Goal: Obtain resource: Obtain resource

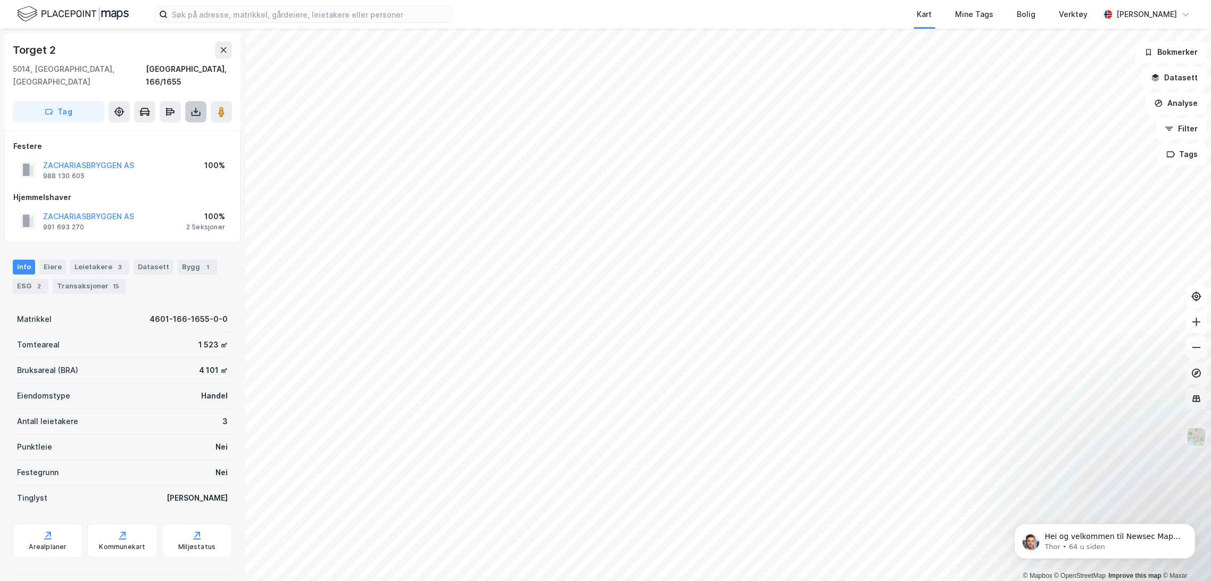
click at [200, 106] on icon at bounding box center [196, 111] width 11 height 11
click at [174, 129] on div "Last ned grunnbok" at bounding box center [143, 133] width 62 height 9
click at [173, 220] on div "Festere ZACHARIASBRYGGEN AS 988 130 605 100% Hjemmelshaver ZACHARIASBRYGGEN AS …" at bounding box center [122, 187] width 236 height 112
click at [187, 313] on div "4601-166-1655-0-0" at bounding box center [189, 319] width 78 height 13
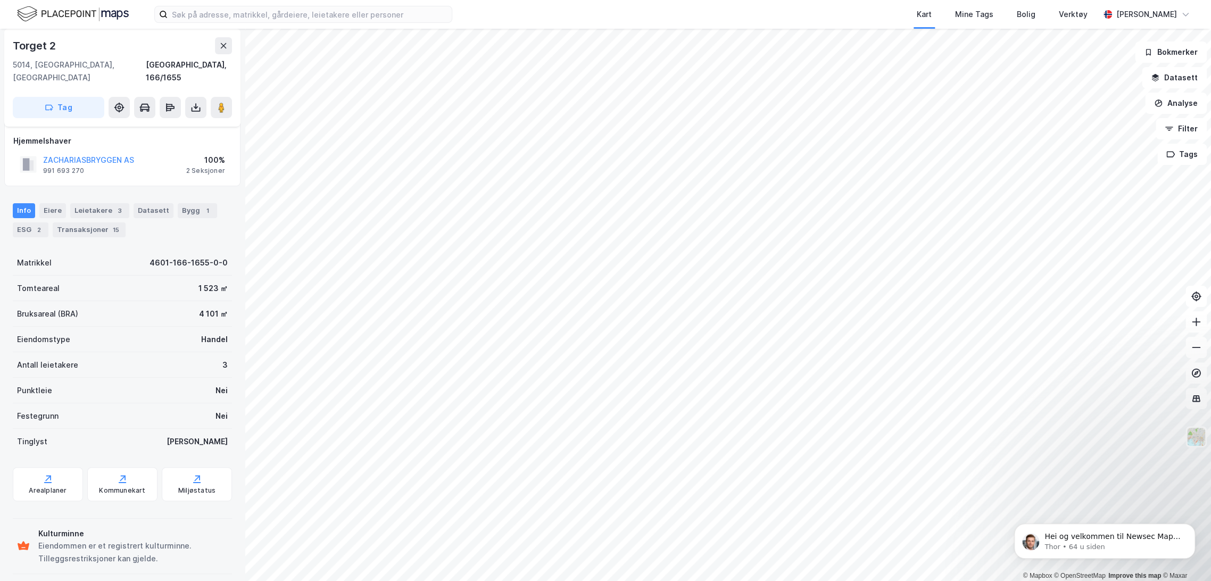
scroll to position [37, 0]
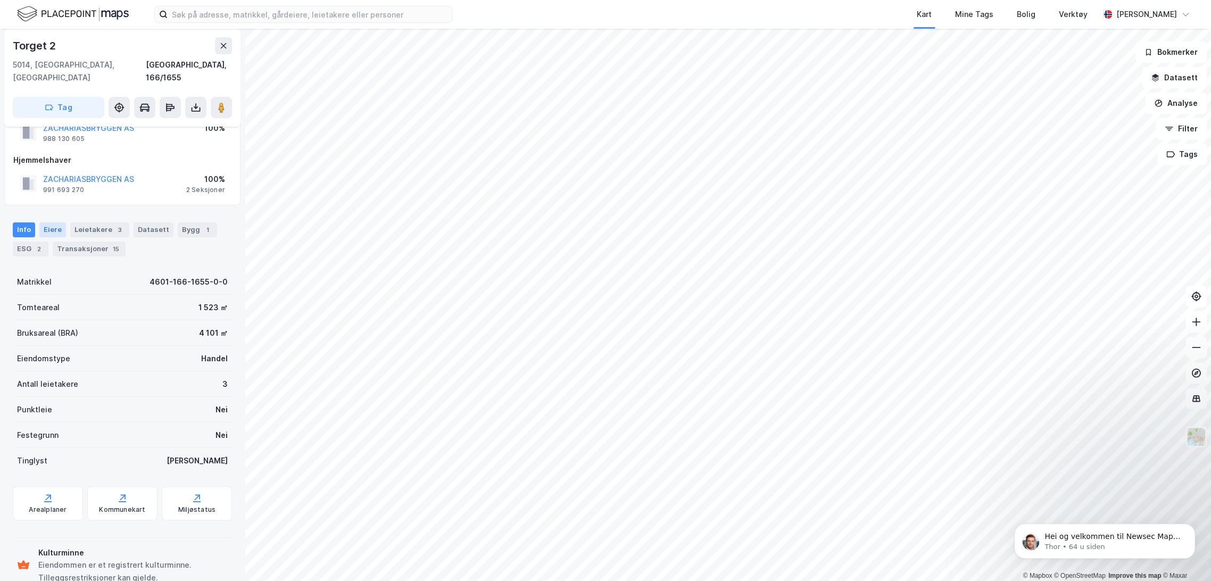
click at [46, 222] on div "Eiere" at bounding box center [52, 229] width 27 height 15
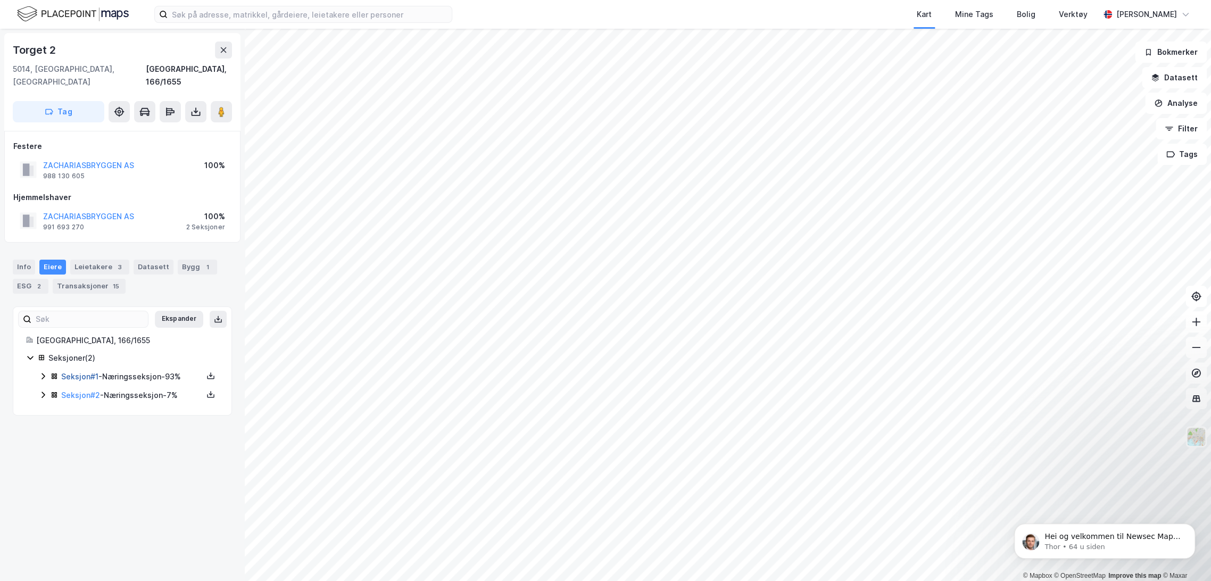
click at [77, 372] on link "Seksjon # 1" at bounding box center [79, 376] width 37 height 9
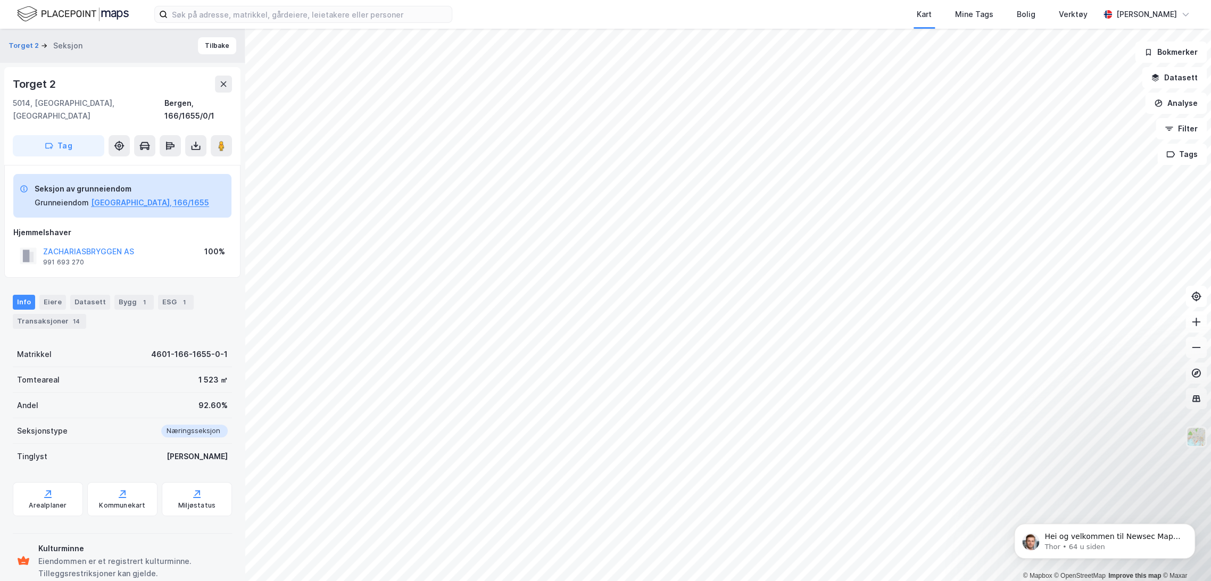
scroll to position [12, 0]
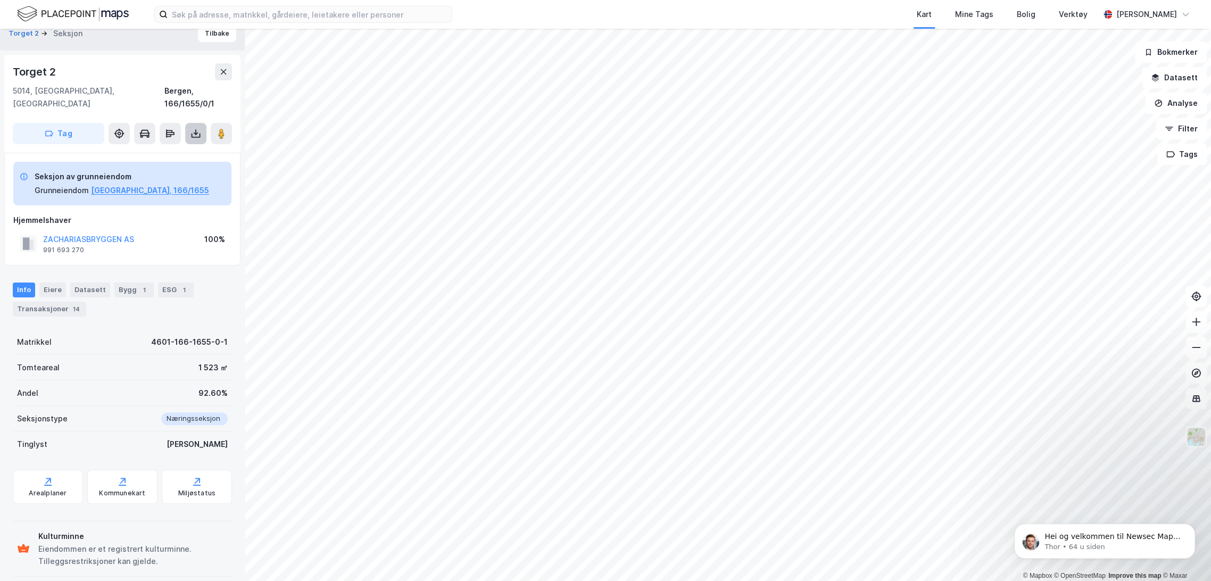
click at [197, 133] on icon at bounding box center [196, 134] width 4 height 3
click at [145, 151] on div "Last ned grunnbok" at bounding box center [143, 155] width 62 height 9
click at [180, 231] on div "ZACHARIASBRYGGEN AS 991 693 270 100%" at bounding box center [122, 244] width 218 height 26
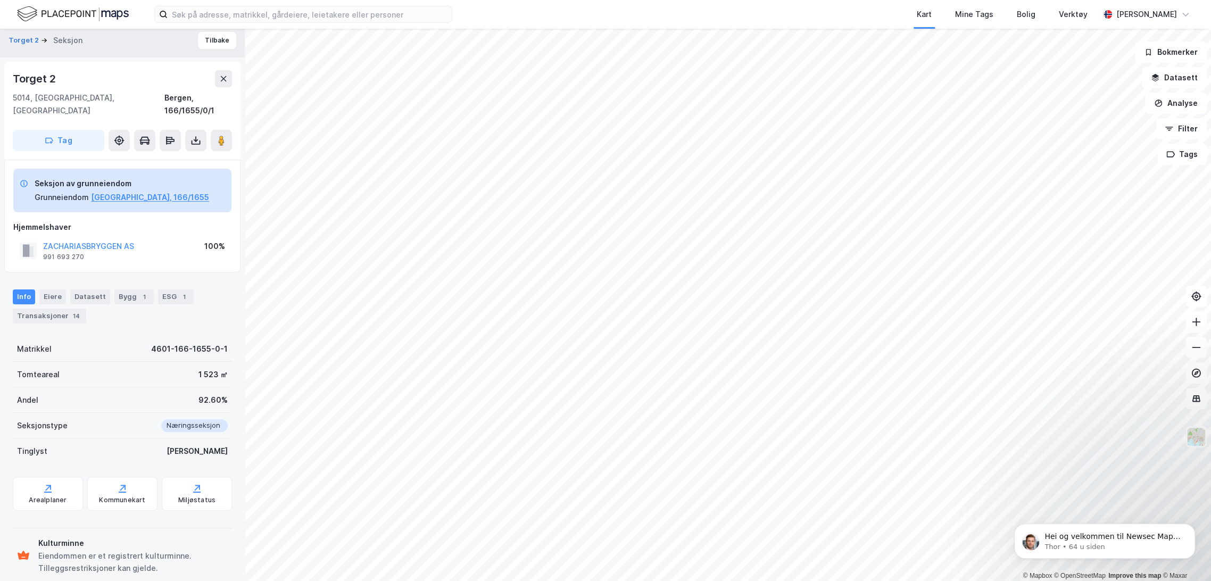
scroll to position [0, 0]
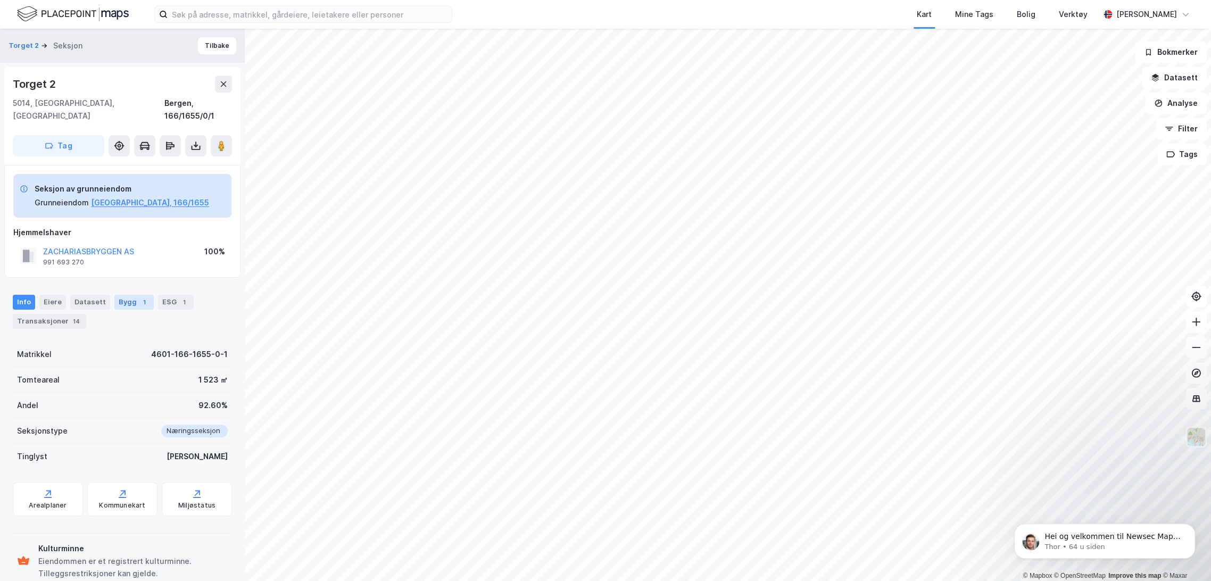
click at [128, 295] on div "Bygg 1" at bounding box center [133, 302] width 39 height 15
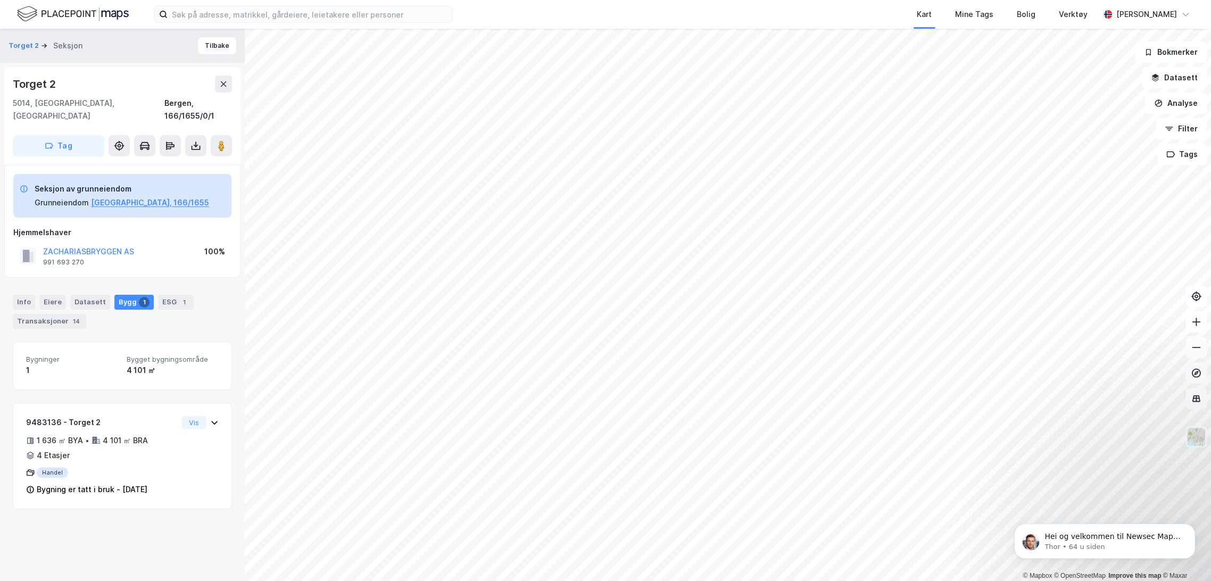
click at [126, 295] on div "Bygg 1" at bounding box center [133, 302] width 39 height 15
click at [24, 295] on div "Info" at bounding box center [24, 302] width 22 height 15
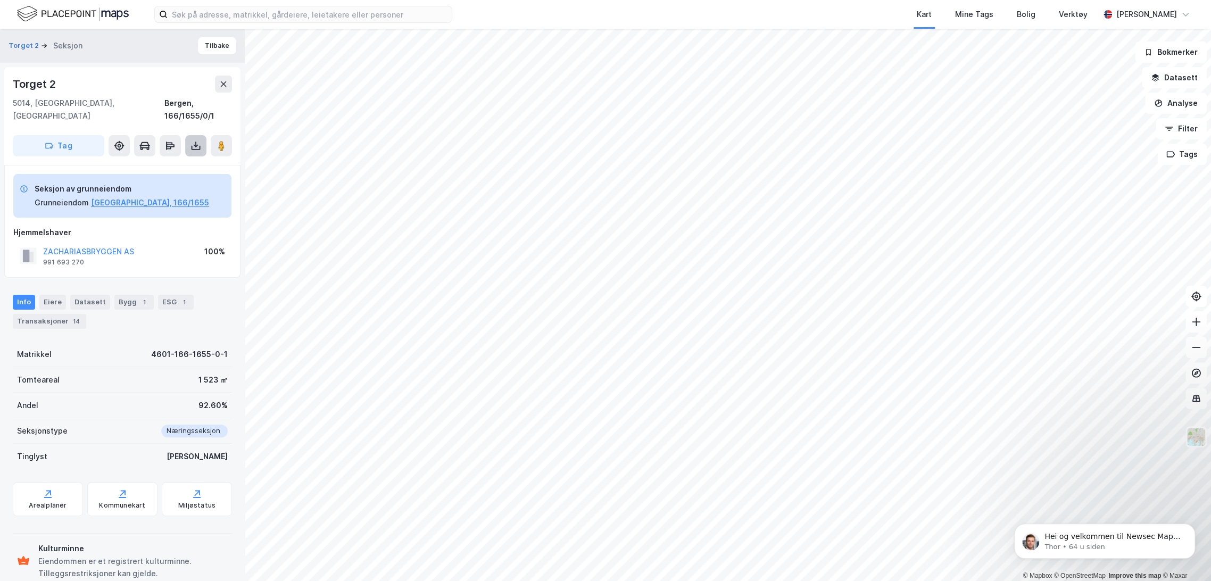
click at [195, 139] on button at bounding box center [195, 145] width 21 height 21
click at [181, 243] on div "ZACHARIASBRYGGEN AS 991 693 270 100%" at bounding box center [122, 256] width 218 height 26
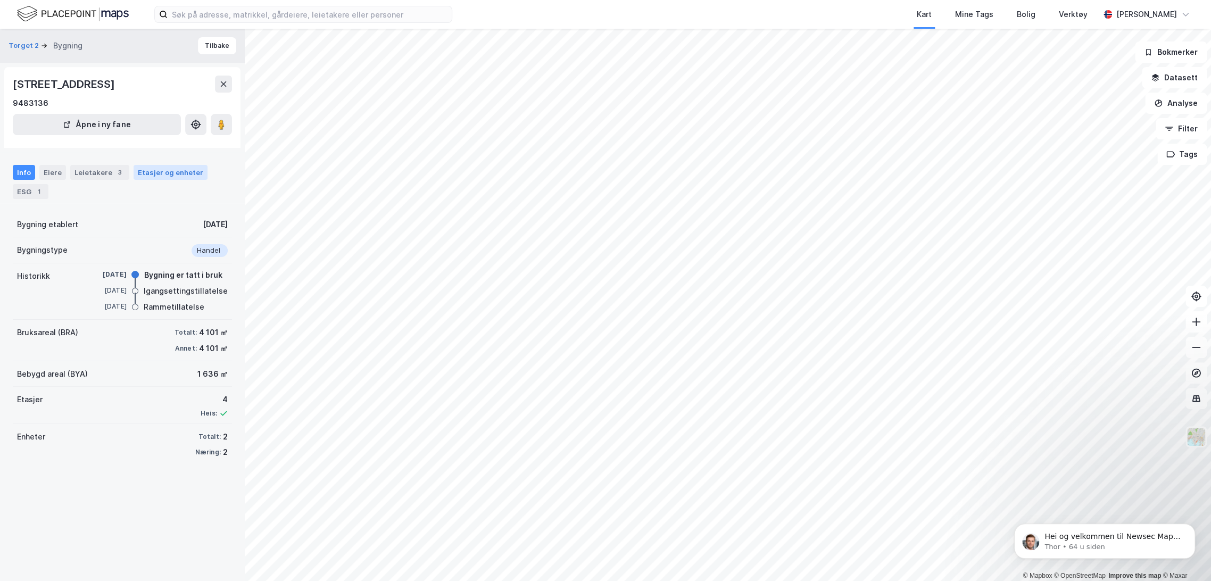
click at [163, 172] on div "Etasjer og enheter" at bounding box center [170, 173] width 65 height 10
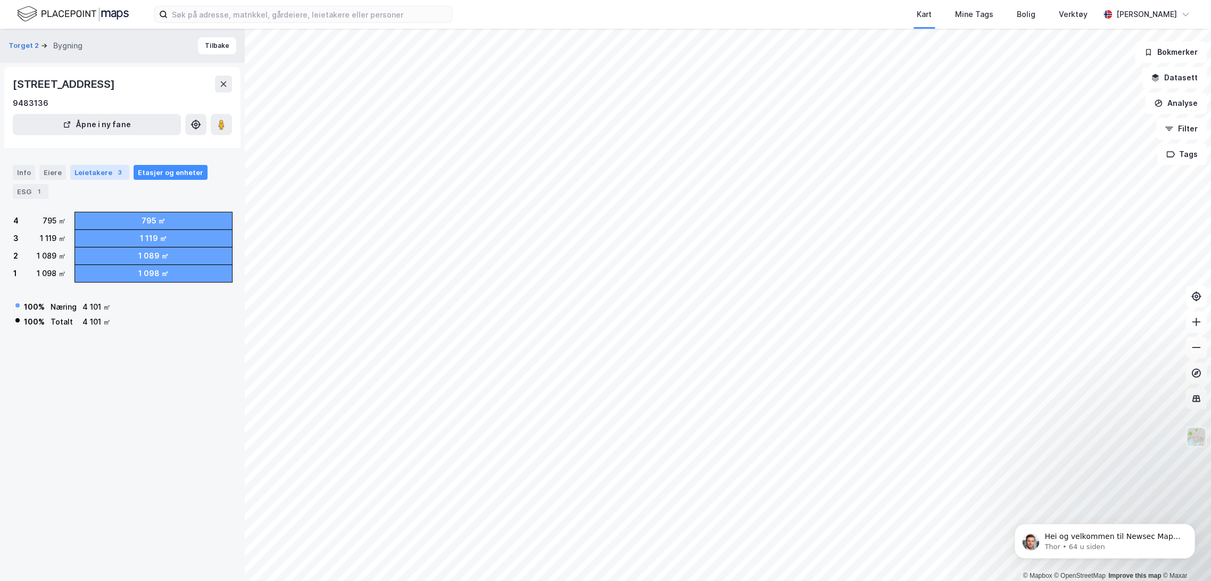
click at [104, 166] on div "Leietakere 3" at bounding box center [99, 172] width 59 height 15
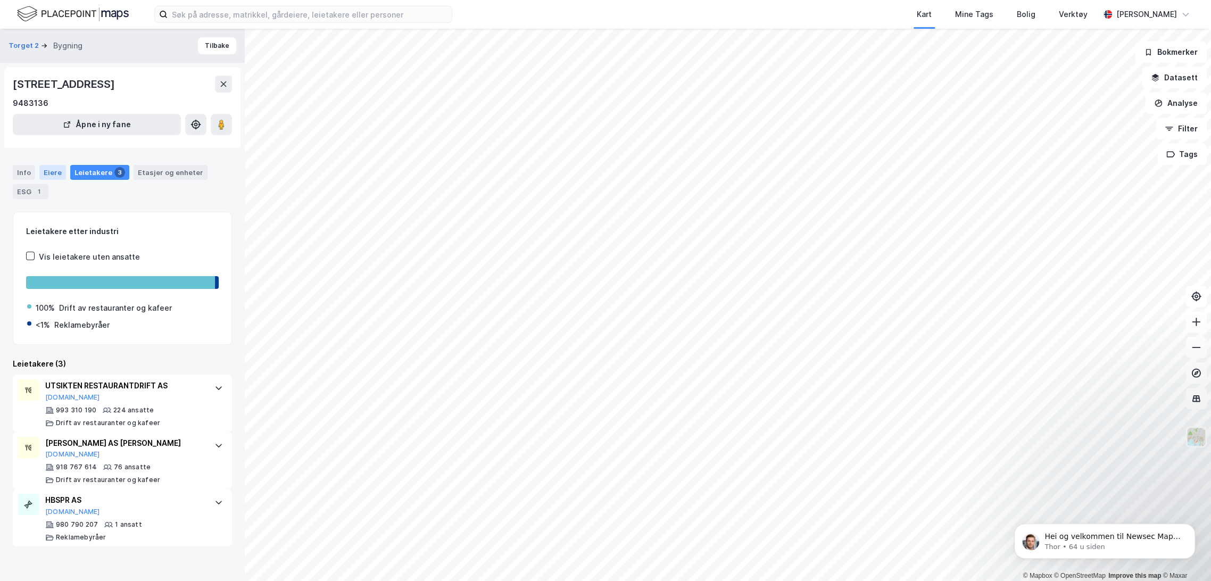
click at [56, 169] on div "Eiere" at bounding box center [52, 172] width 27 height 15
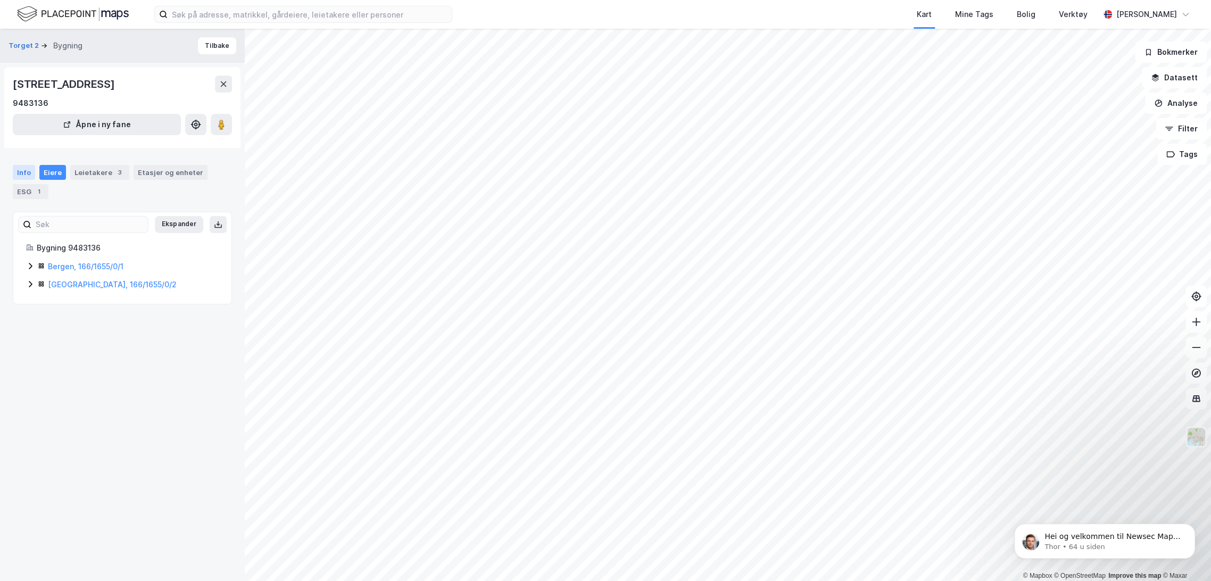
click at [23, 169] on div "Info" at bounding box center [24, 172] width 22 height 15
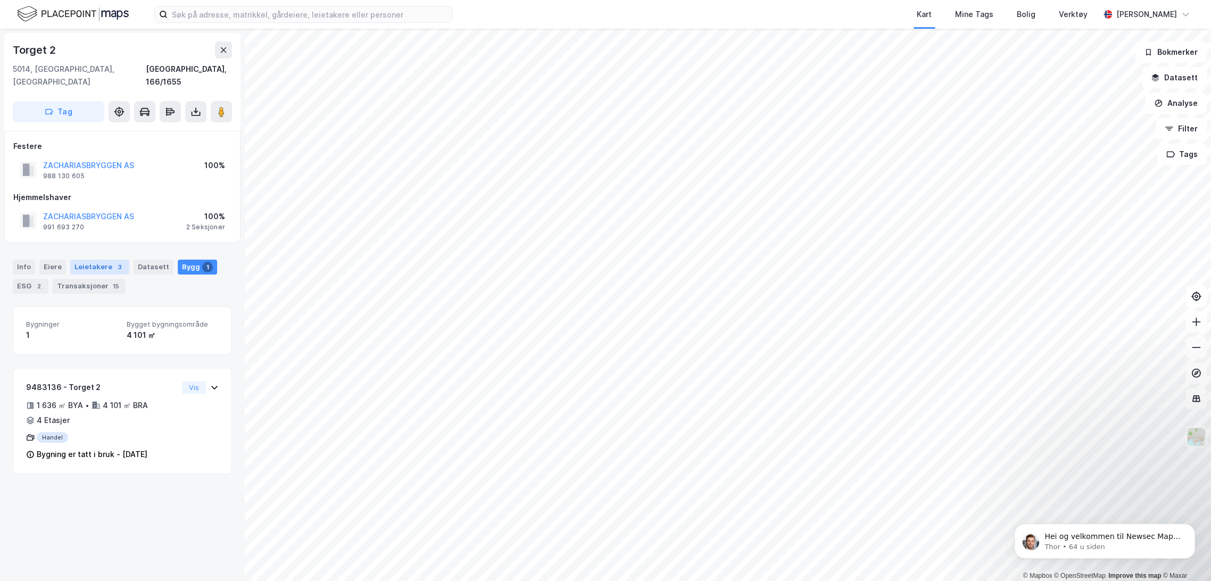
click at [94, 260] on div "Leietakere 3" at bounding box center [99, 267] width 59 height 15
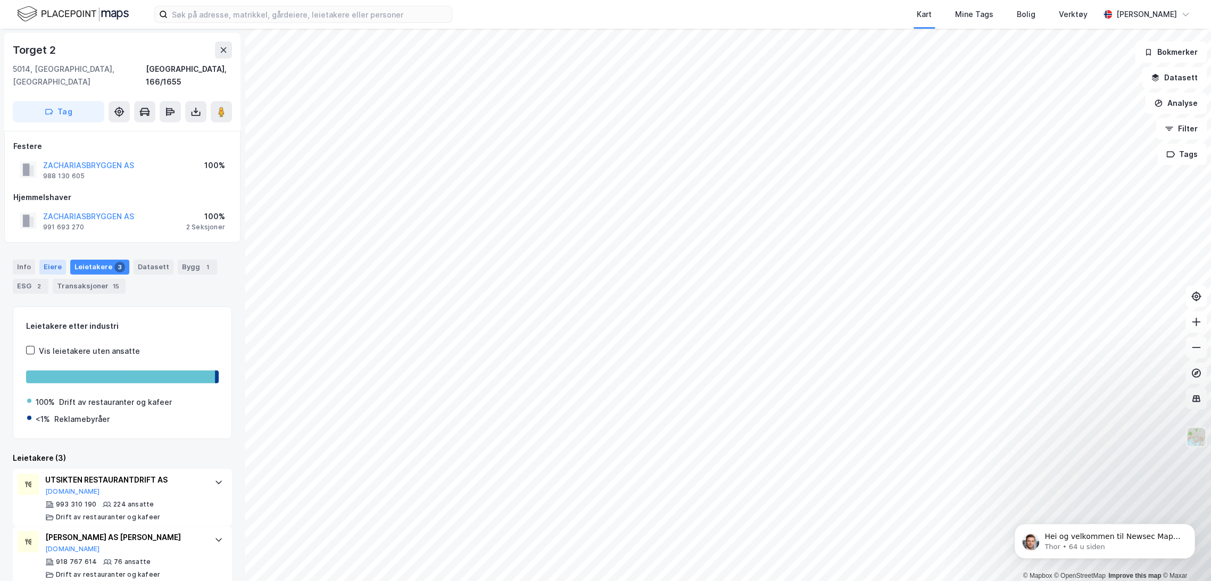
click at [47, 260] on div "Eiere" at bounding box center [52, 267] width 27 height 15
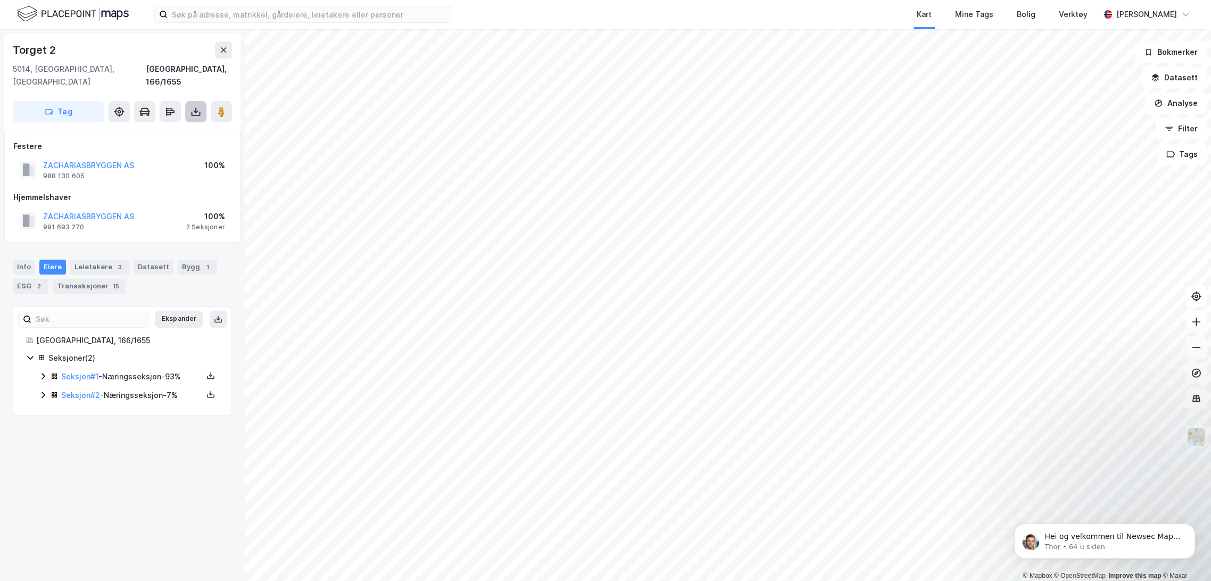
click at [191, 106] on icon at bounding box center [196, 111] width 11 height 11
click at [171, 129] on div "Last ned grunnbok" at bounding box center [143, 133] width 62 height 9
